Goal: Information Seeking & Learning: Find specific page/section

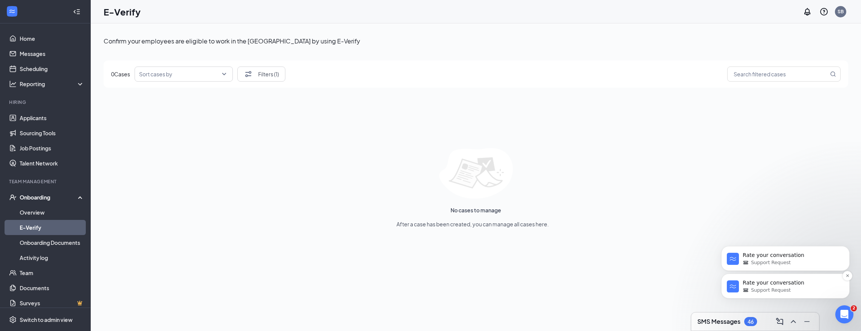
click at [765, 287] on span "Support Request" at bounding box center [771, 290] width 40 height 7
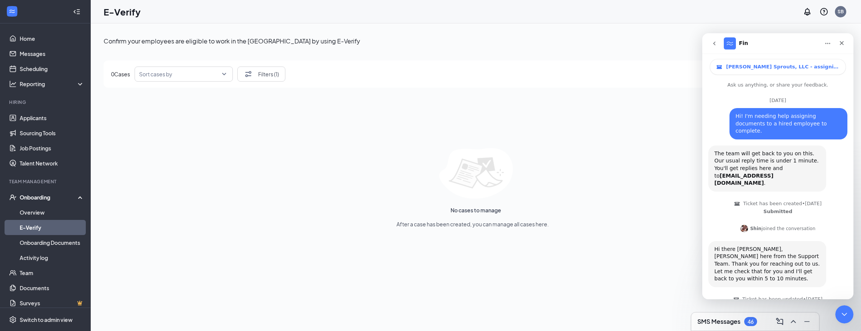
scroll to position [37, 0]
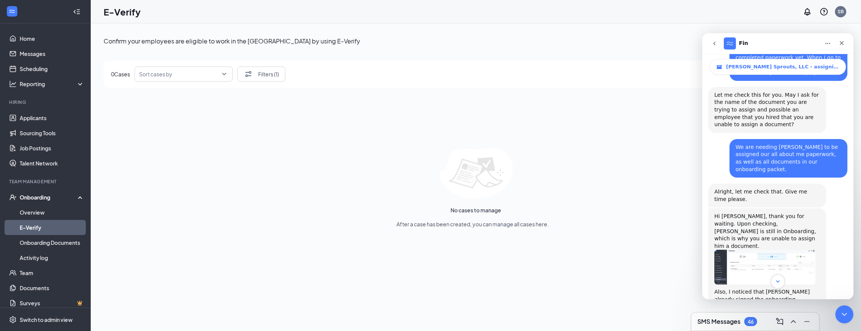
click at [780, 282] on icon "Scroll to bottom" at bounding box center [778, 281] width 7 height 7
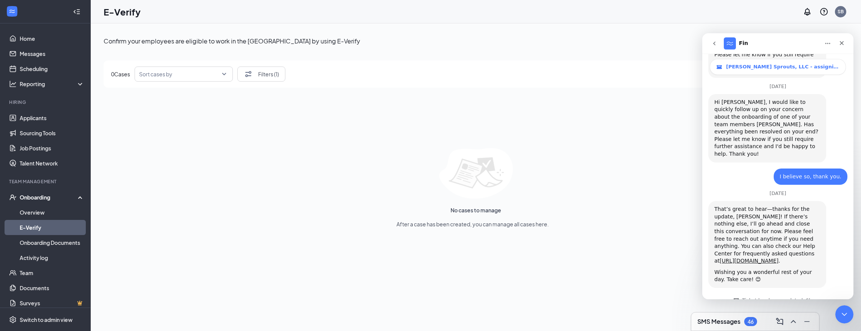
scroll to position [789, 0]
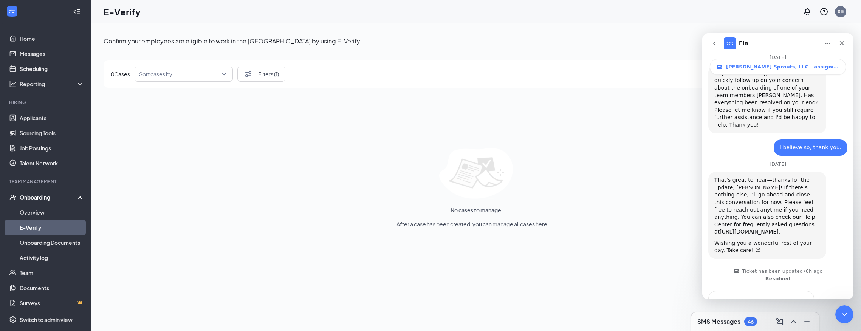
click at [776, 312] on span "Great" at bounding box center [779, 319] width 14 height 14
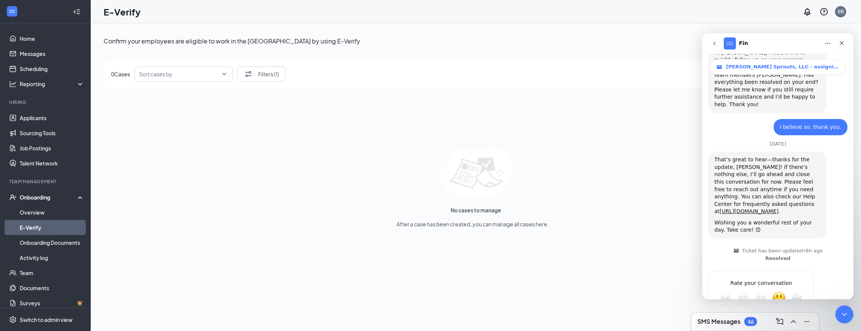
click at [754, 317] on textarea "Tell us more…" at bounding box center [753, 325] width 79 height 16
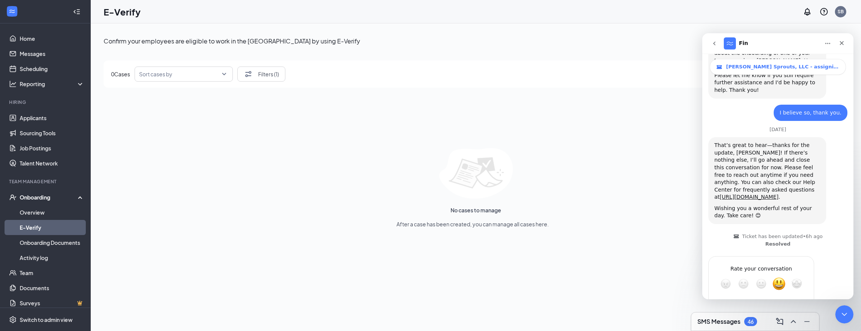
type textarea "root cause resolution to support problem solving could imp"
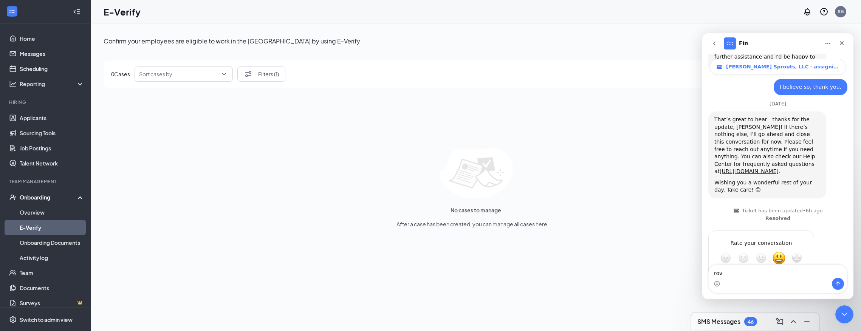
scroll to position [850, 0]
type textarea "rove"
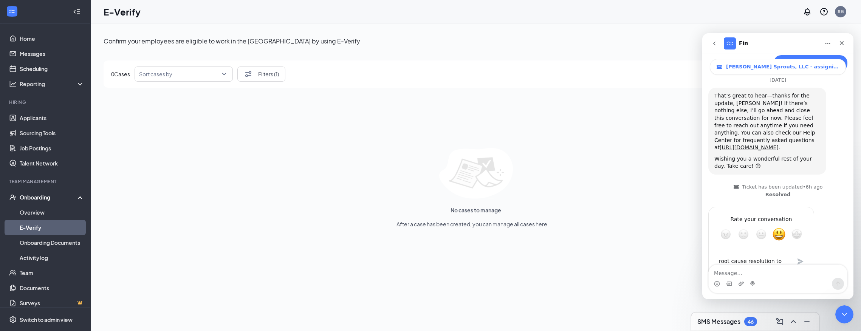
click at [833, 297] on div "rove" at bounding box center [836, 301] width 12 height 8
click at [798, 254] on div "Submit" at bounding box center [800, 261] width 15 height 15
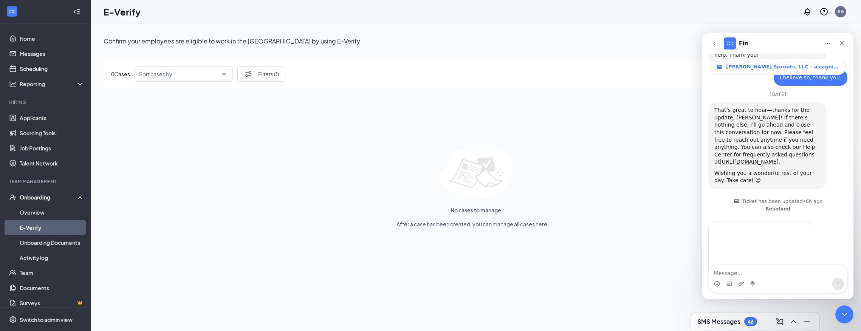
scroll to position [856, 0]
click at [710, 43] on button "go back" at bounding box center [714, 43] width 14 height 14
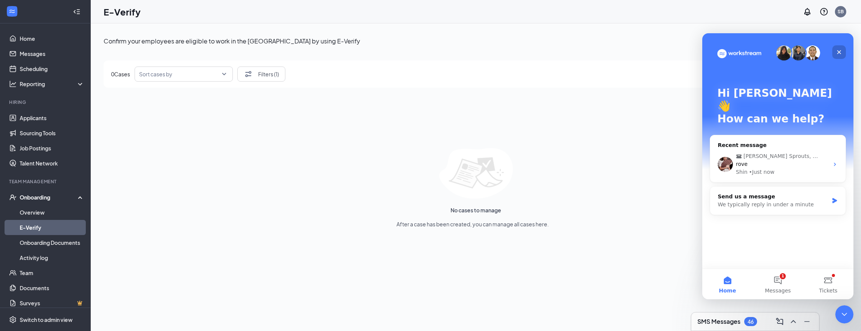
click at [840, 54] on icon "Close" at bounding box center [839, 52] width 6 height 6
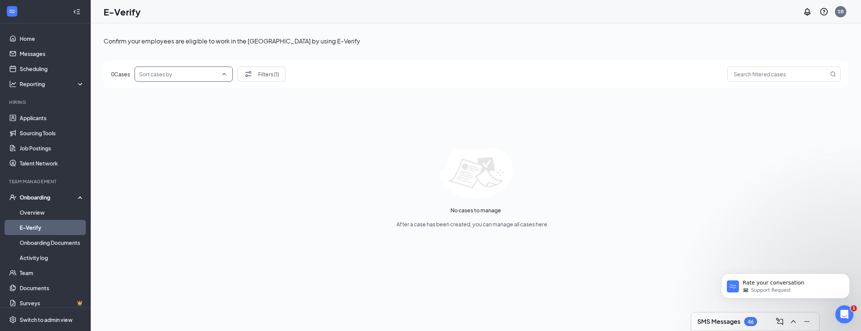
click at [184, 79] on input "search" at bounding box center [181, 74] width 84 height 14
click at [167, 94] on span "Newest to oldest start date" at bounding box center [174, 95] width 67 height 8
click at [267, 77] on button "Filters (1)" at bounding box center [261, 74] width 48 height 15
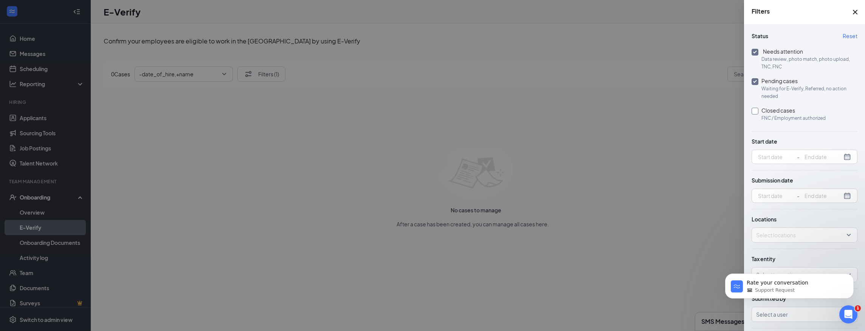
click at [795, 119] on span "FNC / Employment authorized" at bounding box center [793, 119] width 64 height 8
click at [758, 115] on input "Closed cases FNC / Employment authorized" at bounding box center [754, 111] width 7 height 7
click at [769, 118] on span "FNC / Employment authorized" at bounding box center [793, 119] width 64 height 8
click at [758, 115] on input "Closed cases FNC / Employment authorized" at bounding box center [754, 111] width 7 height 7
checkbox input "false"
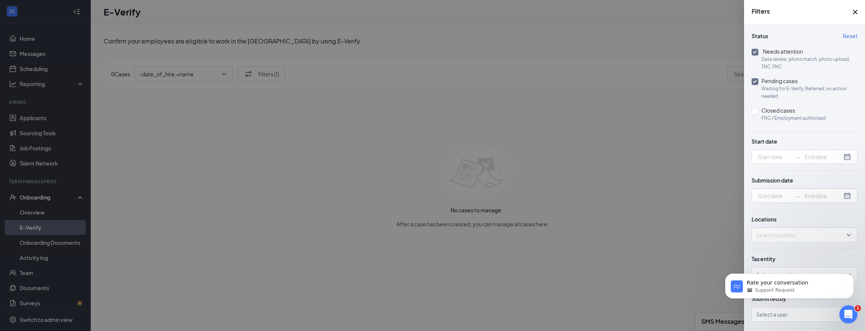
click at [811, 246] on div "Locations Select locations" at bounding box center [804, 229] width 106 height 40
click at [794, 271] on div "Rate your conversation Support Request" at bounding box center [789, 251] width 139 height 94
click at [831, 272] on div "Rate your conversation Support Request" at bounding box center [789, 251] width 139 height 94
click at [824, 285] on p "Rate your conversation" at bounding box center [796, 283] width 98 height 8
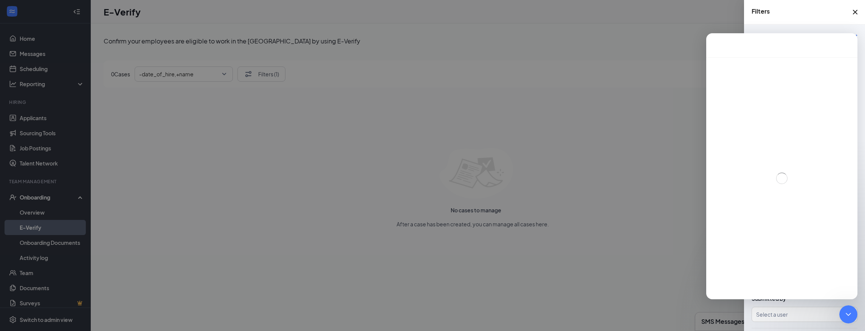
scroll to position [37, 0]
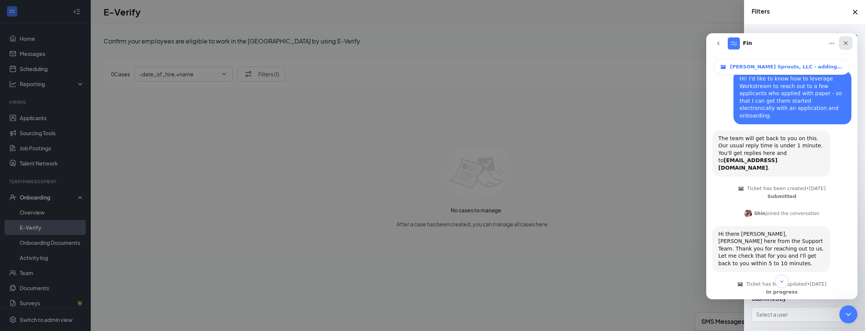
click at [844, 45] on icon "Close" at bounding box center [846, 43] width 4 height 4
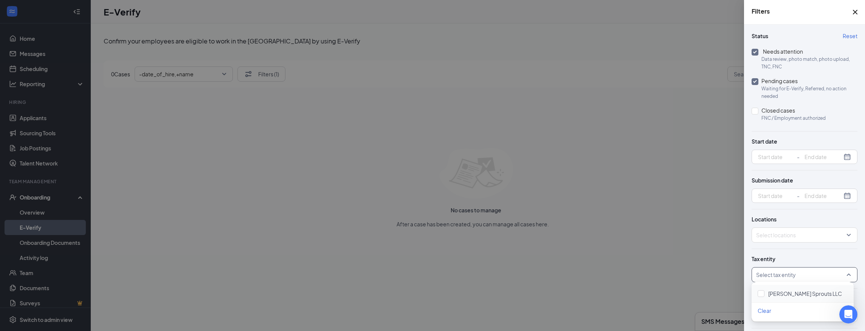
click at [804, 274] on div at bounding box center [800, 275] width 94 height 12
click at [787, 292] on span "[PERSON_NAME] Sprouts LLC" at bounding box center [805, 293] width 74 height 7
click at [779, 324] on div "Submitted by Select a user" at bounding box center [804, 309] width 106 height 40
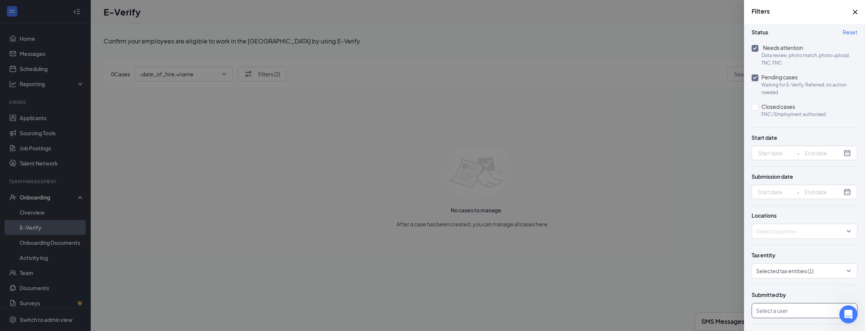
scroll to position [4, 0]
click at [781, 308] on div at bounding box center [800, 310] width 94 height 12
click at [775, 323] on div "Reset Status Needs attention Data review, photo match, photo upload, TNC, FNC P…" at bounding box center [804, 178] width 121 height 307
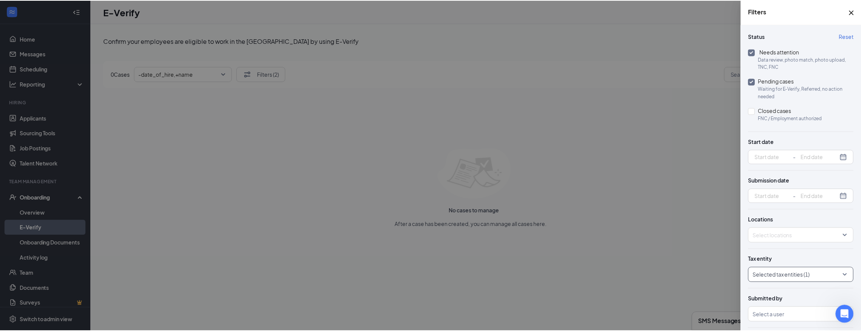
scroll to position [0, 0]
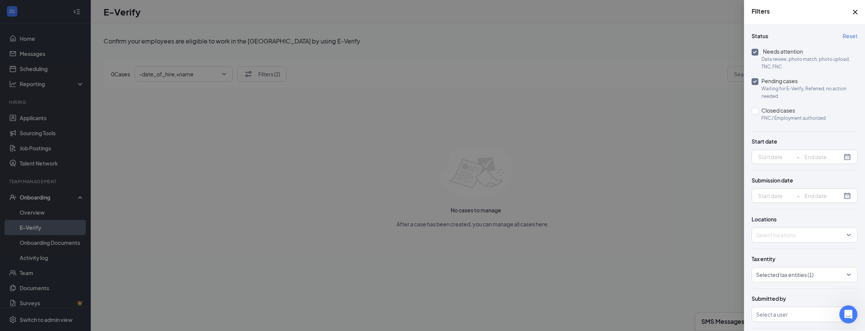
click at [858, 11] on icon "Cross" at bounding box center [854, 12] width 9 height 9
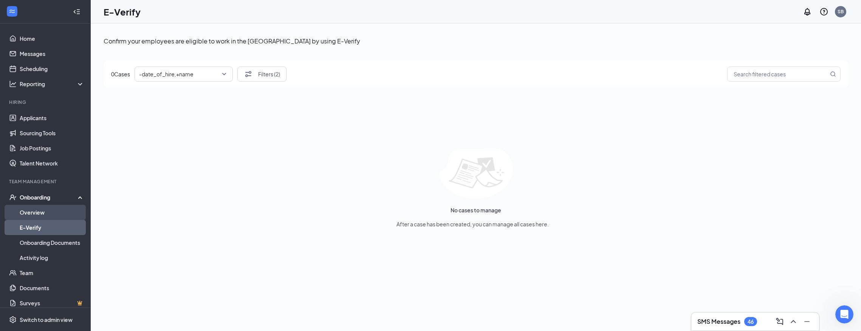
click at [35, 212] on link "Overview" at bounding box center [52, 212] width 65 height 15
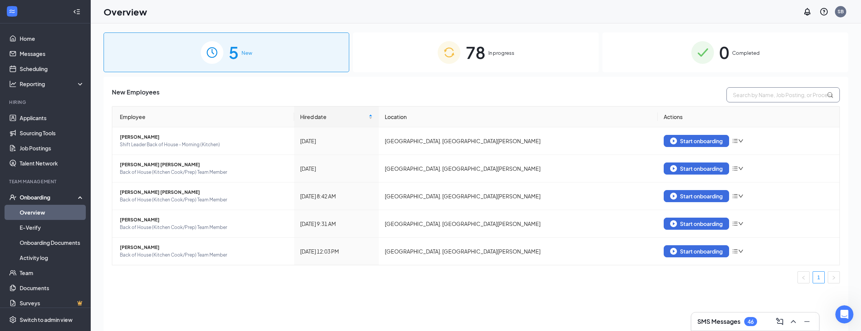
click at [753, 98] on input "text" at bounding box center [783, 94] width 113 height 15
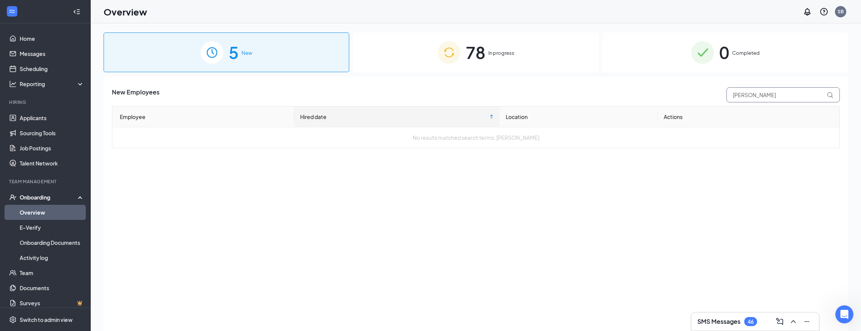
type input "[PERSON_NAME]"
click at [269, 57] on div "5 New" at bounding box center [227, 53] width 246 height 40
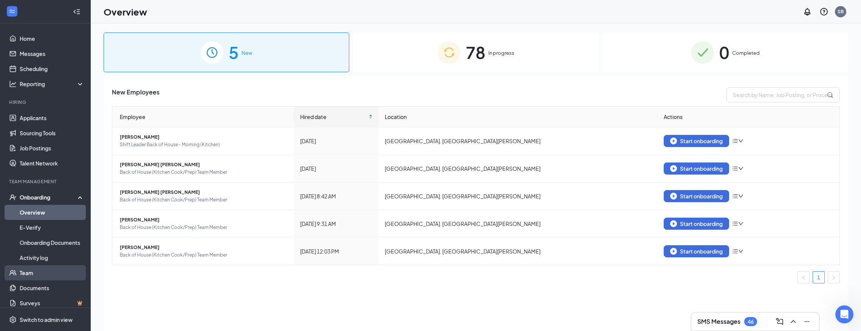
click at [35, 268] on link "Team" at bounding box center [52, 272] width 65 height 15
